Goal: Information Seeking & Learning: Understand process/instructions

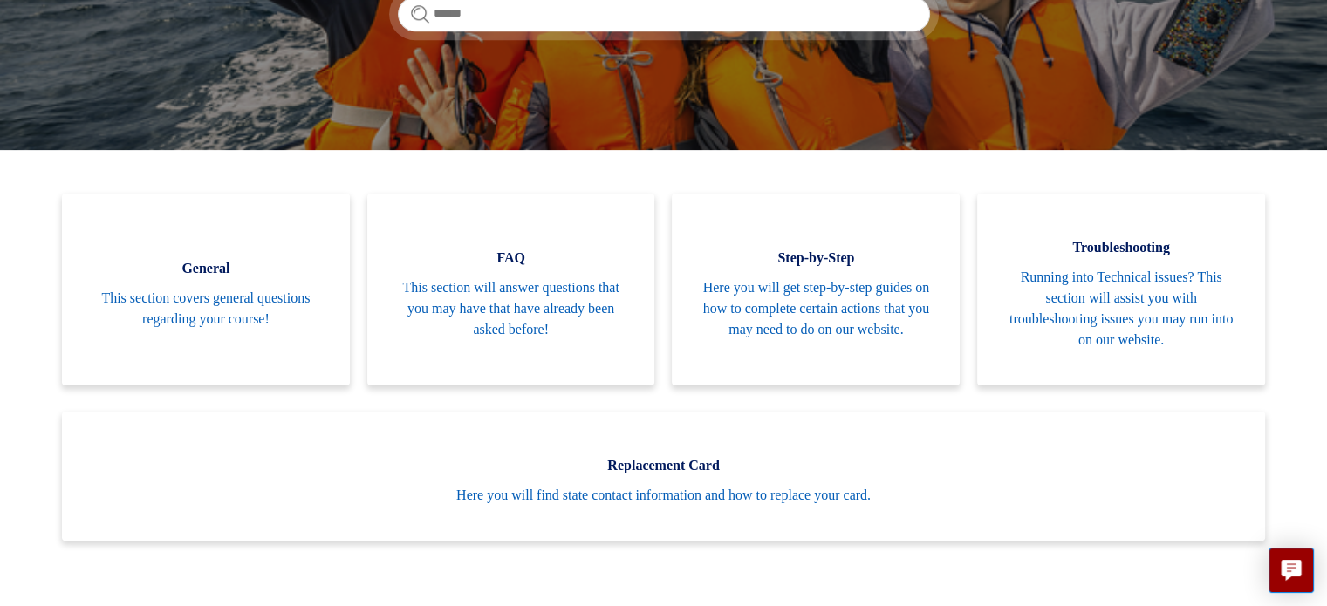
scroll to position [313, 0]
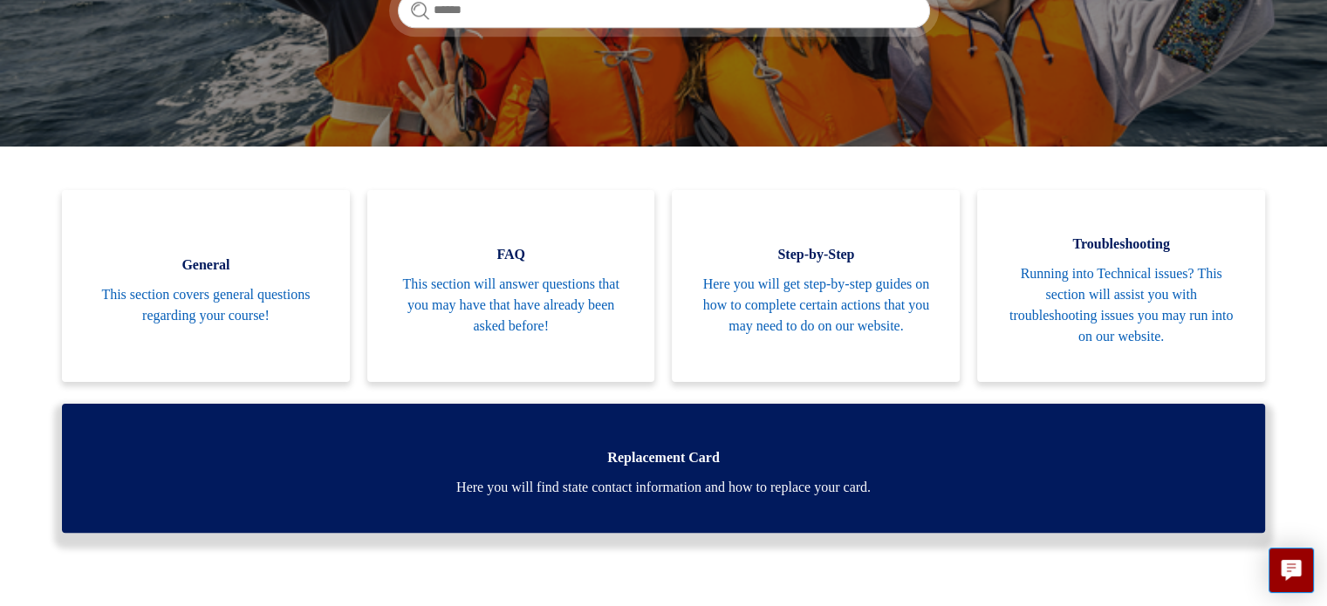
click at [808, 470] on link "Replacement Card Here you will find state contact information and how to replac…" at bounding box center [663, 468] width 1203 height 129
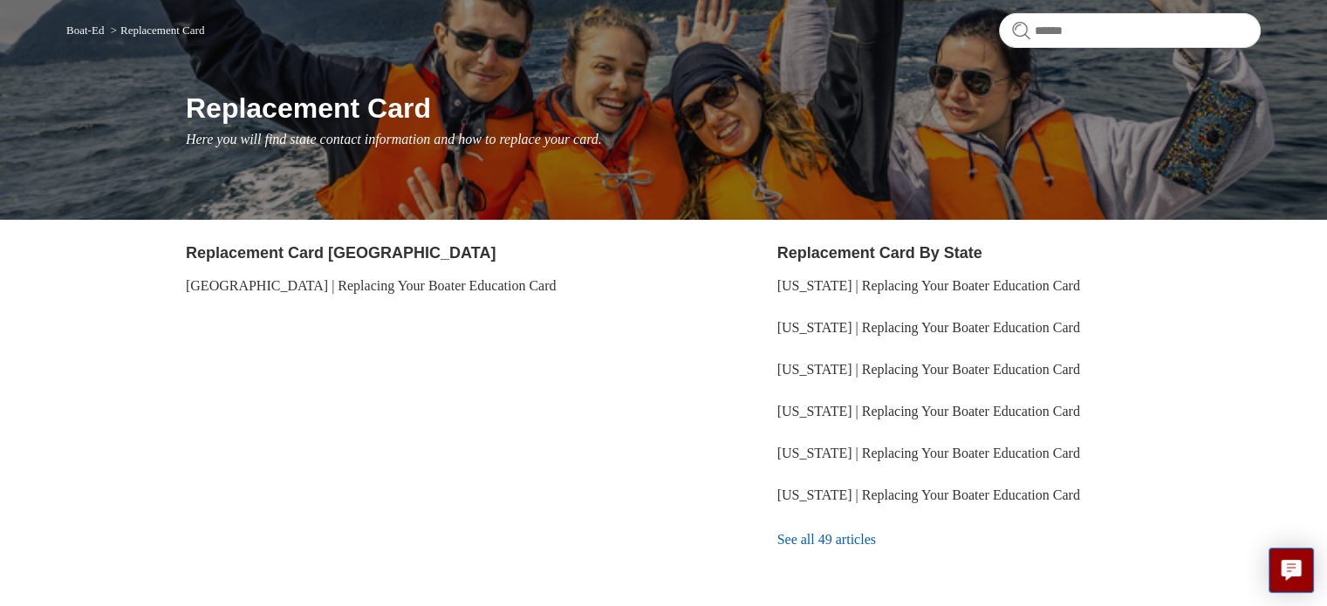
scroll to position [142, 0]
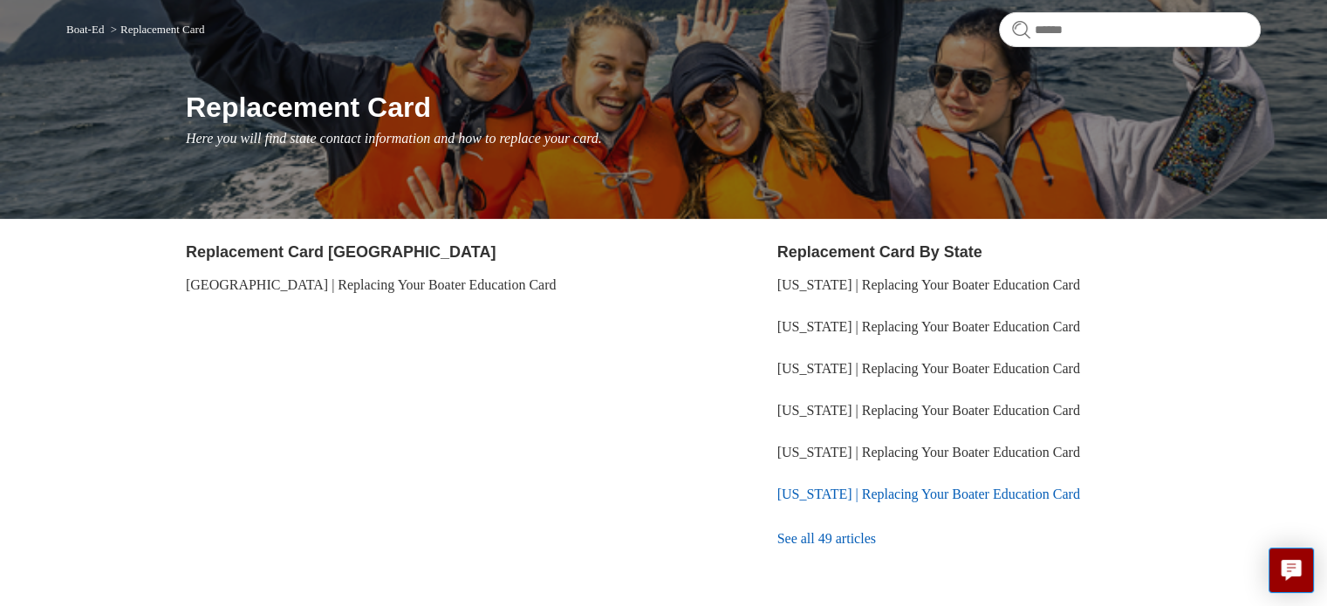
click at [817, 490] on link "Vermont | Replacing Your Boater Education Card" at bounding box center [928, 494] width 303 height 15
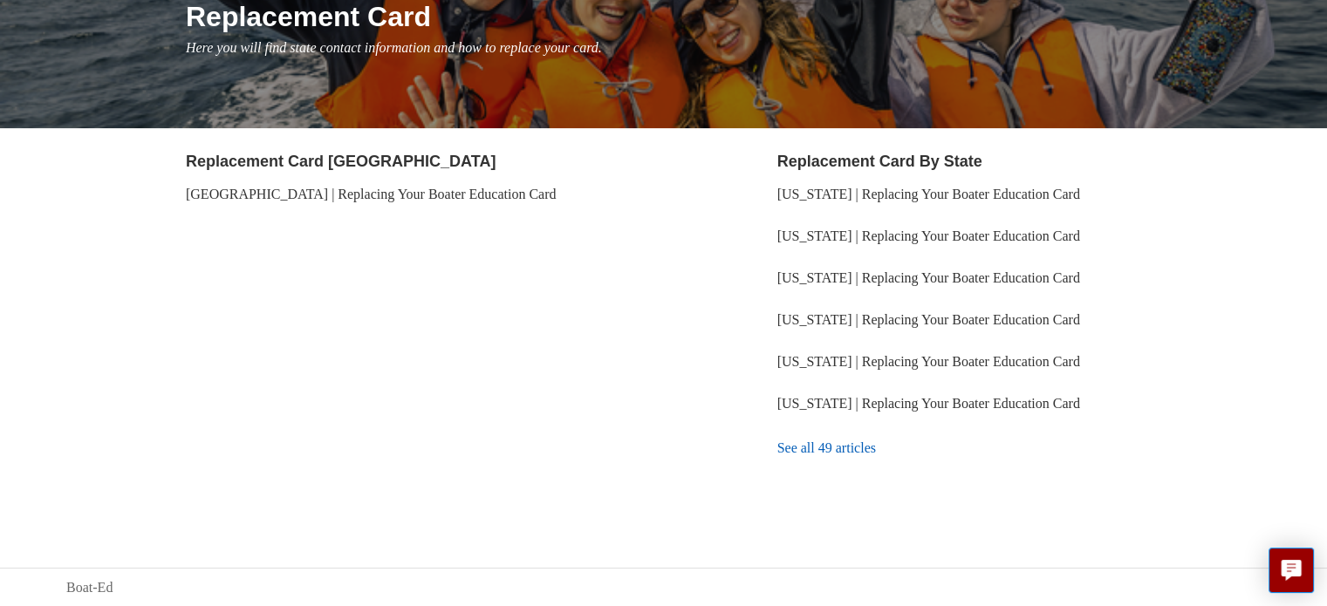
scroll to position [0, 0]
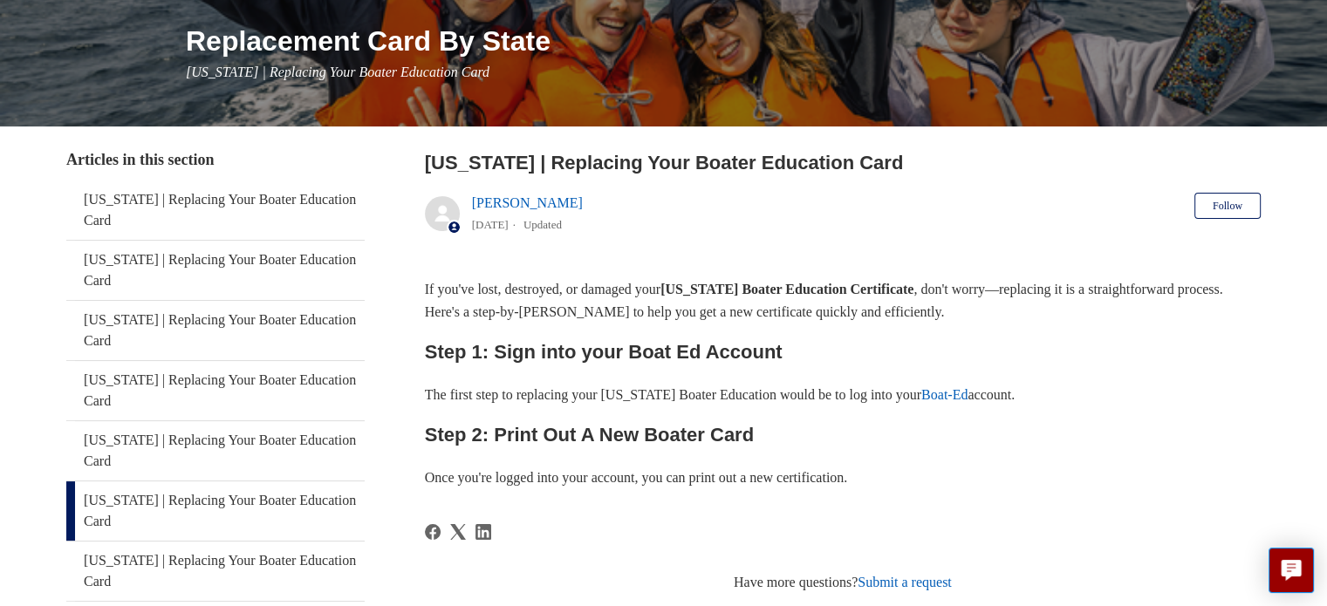
scroll to position [209, 0]
click at [967, 390] on link "Boat-Ed" at bounding box center [944, 393] width 46 height 15
